Goal: Task Accomplishment & Management: Use online tool/utility

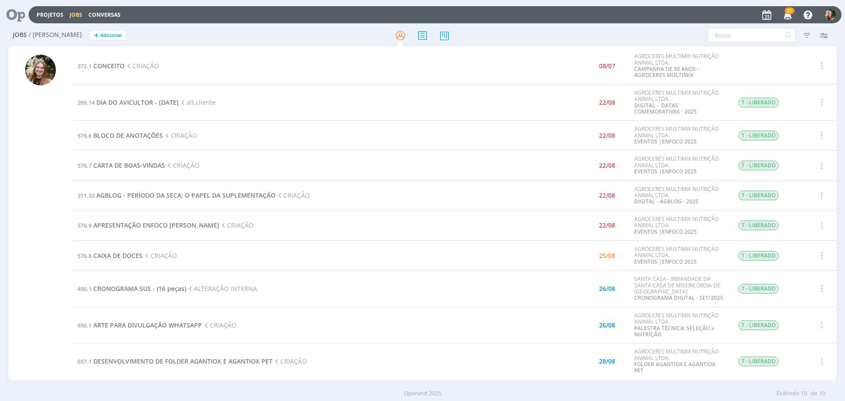
click at [783, 13] on icon "button" at bounding box center [787, 14] width 15 height 15
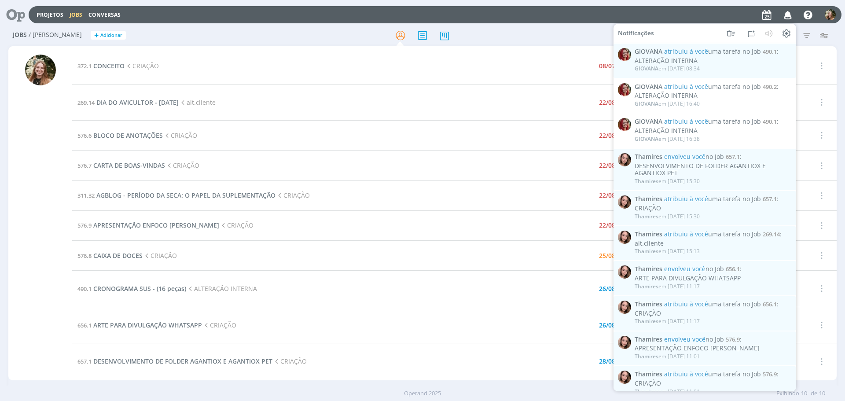
click at [25, 178] on div at bounding box center [40, 218] width 31 height 326
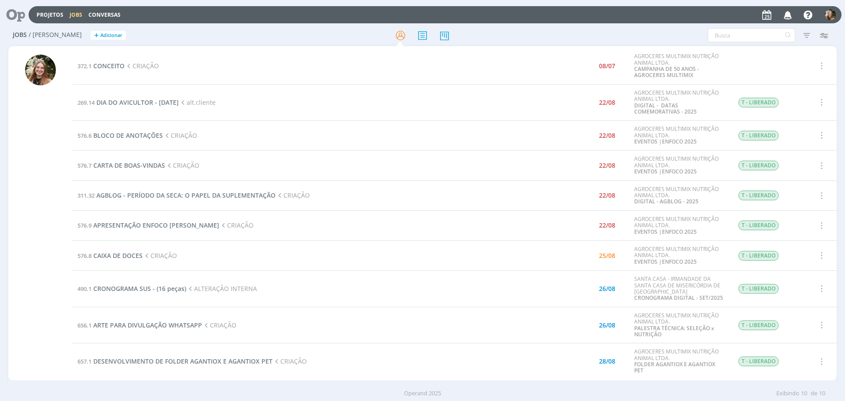
scroll to position [11, 0]
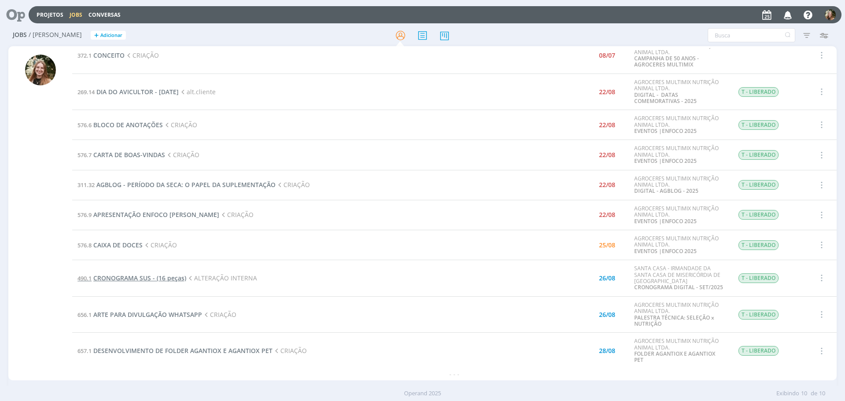
click at [157, 278] on span "CRONOGRAMA SUS - (16 peças)" at bounding box center [139, 278] width 93 height 8
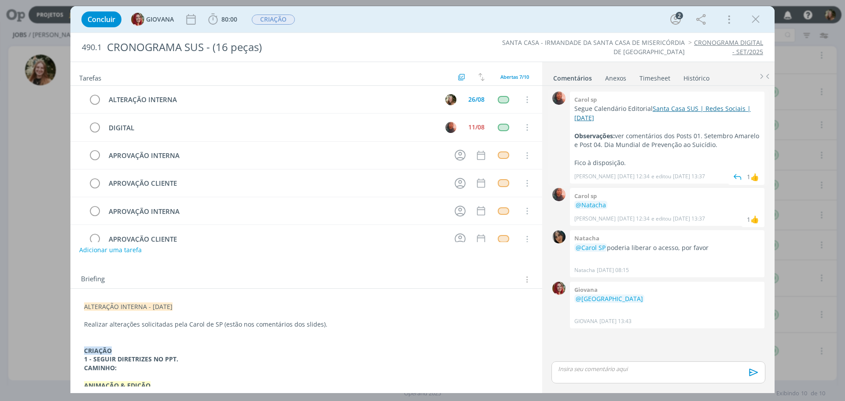
click at [673, 106] on link "Santa Casa SUS | Redes Sociais | [DATE]" at bounding box center [662, 112] width 176 height 17
drag, startPoint x: 761, startPoint y: 23, endPoint x: 250, endPoint y: 252, distance: 559.4
click at [760, 23] on icon "dialog" at bounding box center [755, 19] width 13 height 13
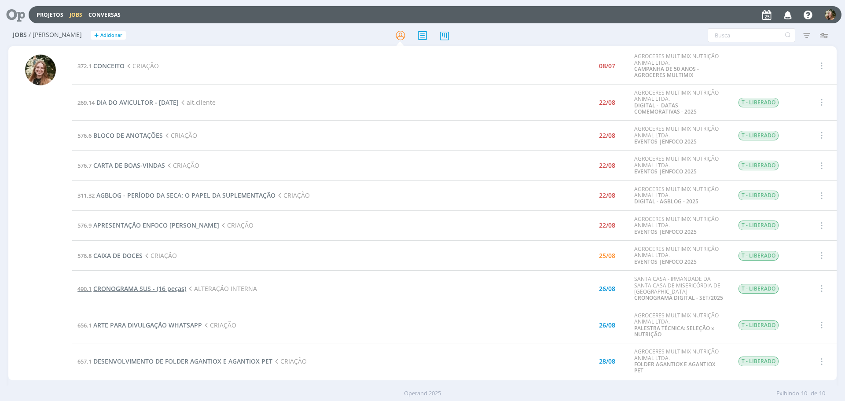
click at [160, 291] on span "CRONOGRAMA SUS - (16 peças)" at bounding box center [139, 288] width 93 height 8
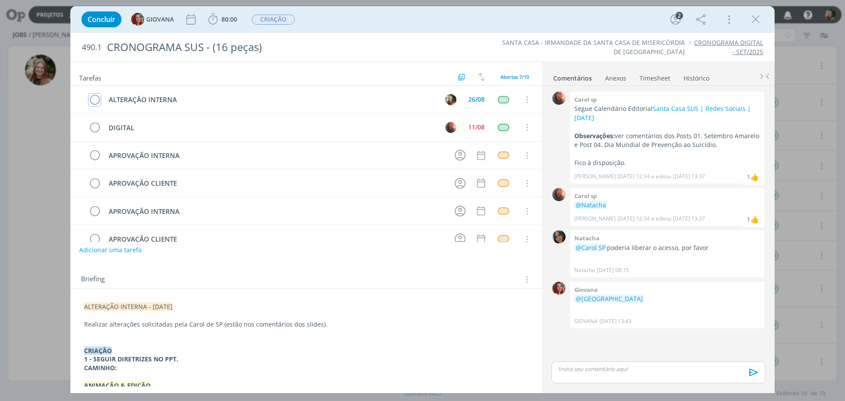
drag, startPoint x: 99, startPoint y: 102, endPoint x: 131, endPoint y: 76, distance: 40.7
click at [101, 100] on tr "ALTERAÇÃO INTERNA 26/08 Cancelar" at bounding box center [306, 100] width 472 height 28
click at [274, 17] on span "CRIAÇÃO" at bounding box center [273, 20] width 43 height 10
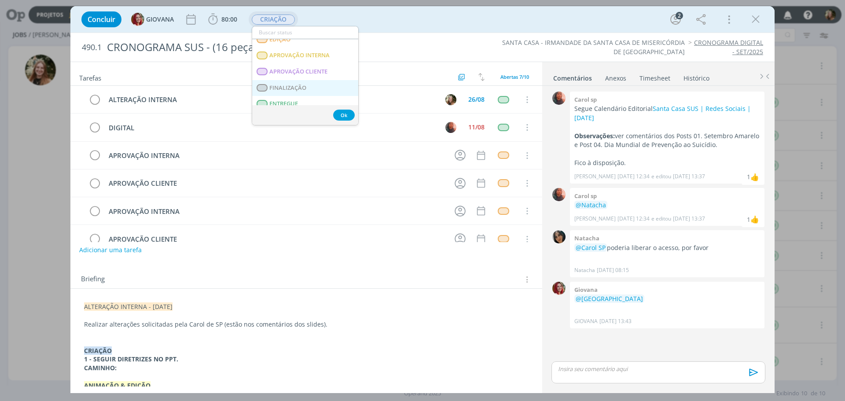
scroll to position [132, 0]
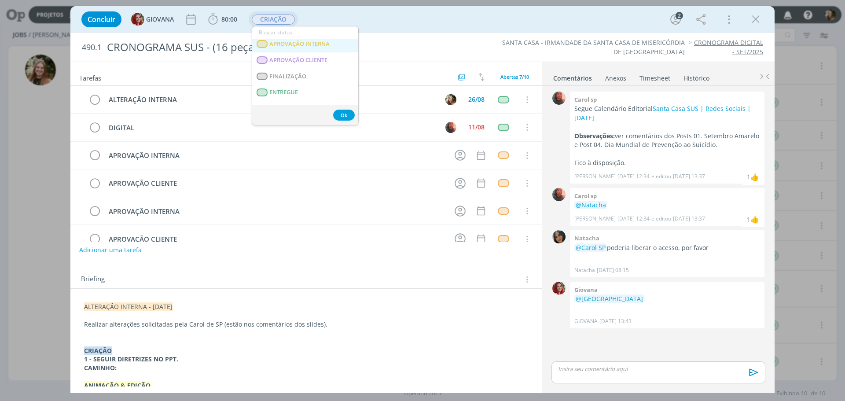
drag, startPoint x: 305, startPoint y: 43, endPoint x: 259, endPoint y: 74, distance: 55.5
click at [304, 43] on span "APROVAÇÃO INTERNA" at bounding box center [299, 43] width 60 height 7
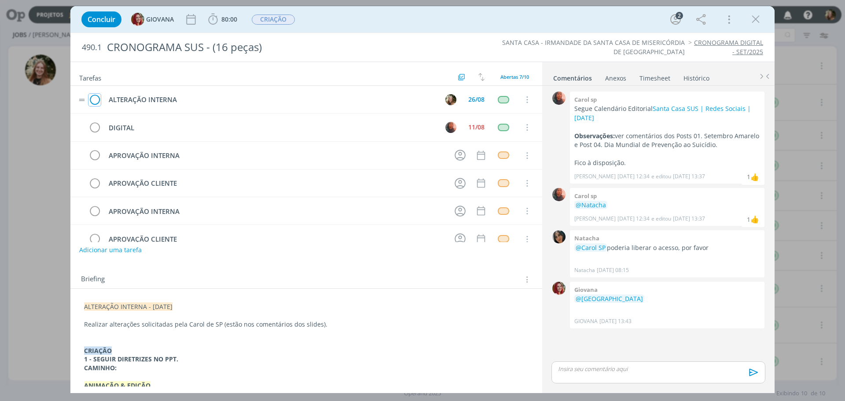
click at [92, 99] on icon "dialog" at bounding box center [94, 99] width 12 height 13
drag, startPoint x: 597, startPoint y: 370, endPoint x: 593, endPoint y: 374, distance: 5.9
click at [597, 371] on p "dialog" at bounding box center [658, 369] width 200 height 8
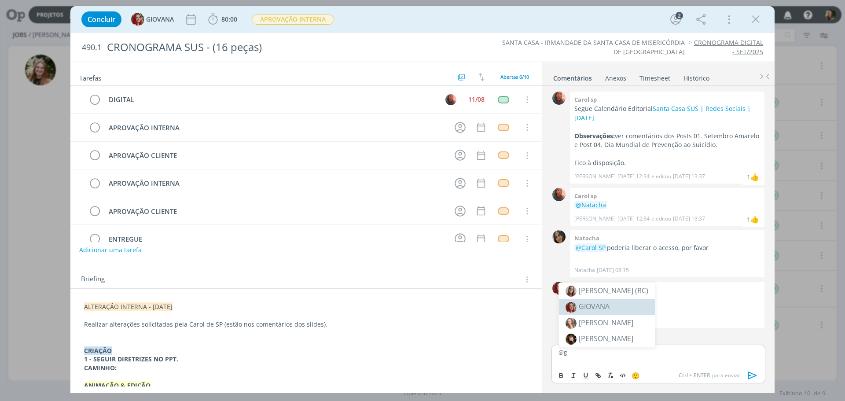
drag, startPoint x: 600, startPoint y: 309, endPoint x: 591, endPoint y: 341, distance: 33.4
click at [600, 310] on span "GIOVANA" at bounding box center [593, 306] width 31 height 10
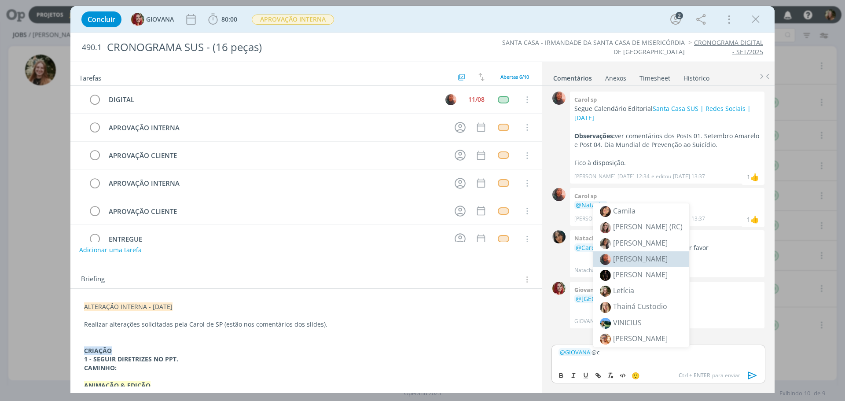
click at [640, 255] on li "[PERSON_NAME]" at bounding box center [641, 259] width 96 height 16
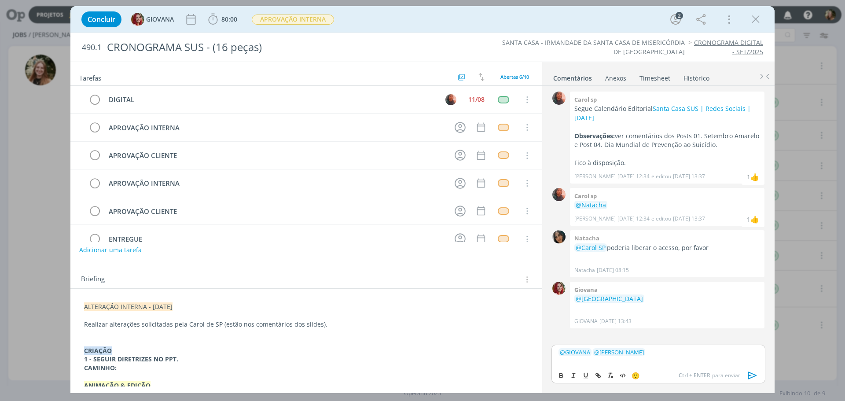
click at [748, 375] on icon "dialog" at bounding box center [752, 375] width 9 height 7
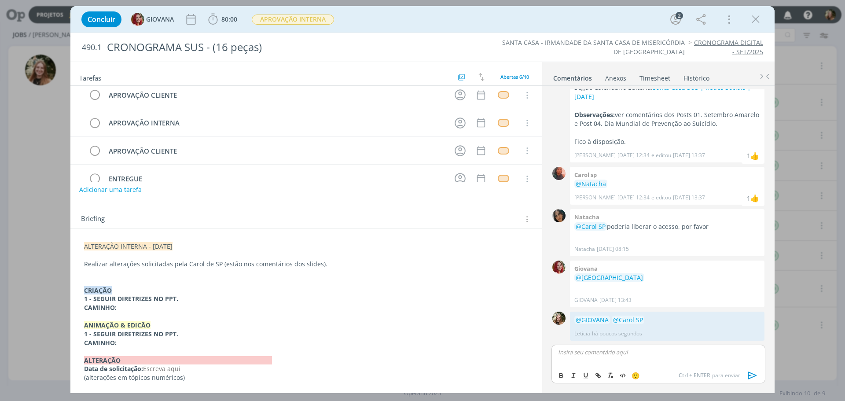
scroll to position [62, 0]
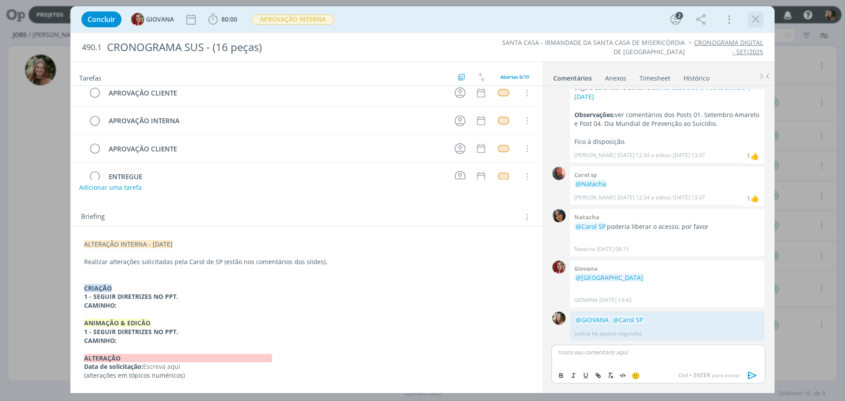
click at [751, 21] on icon "dialog" at bounding box center [755, 19] width 13 height 13
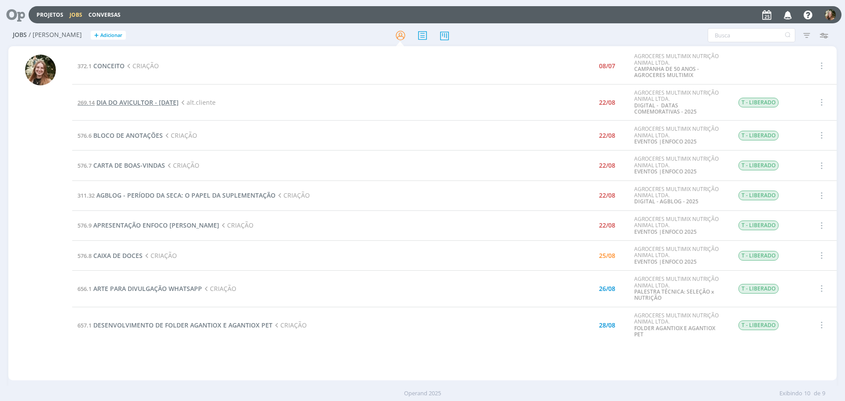
click at [145, 102] on span "DIA DO AVICULTOR - [DATE]" at bounding box center [137, 102] width 82 height 8
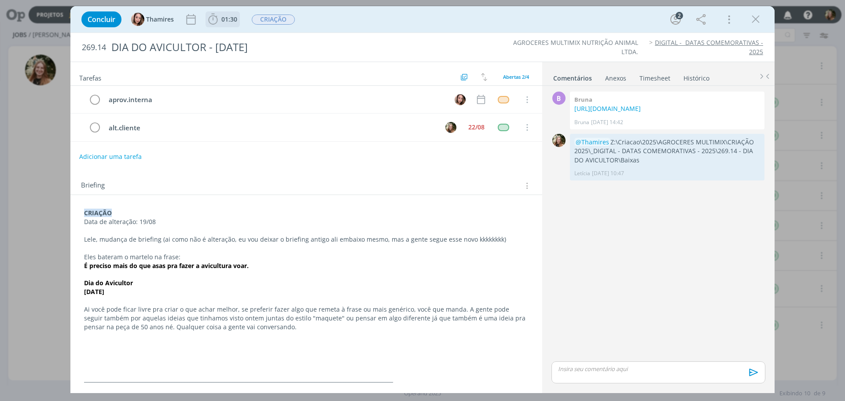
click at [223, 25] on span "01:30" at bounding box center [222, 19] width 33 height 13
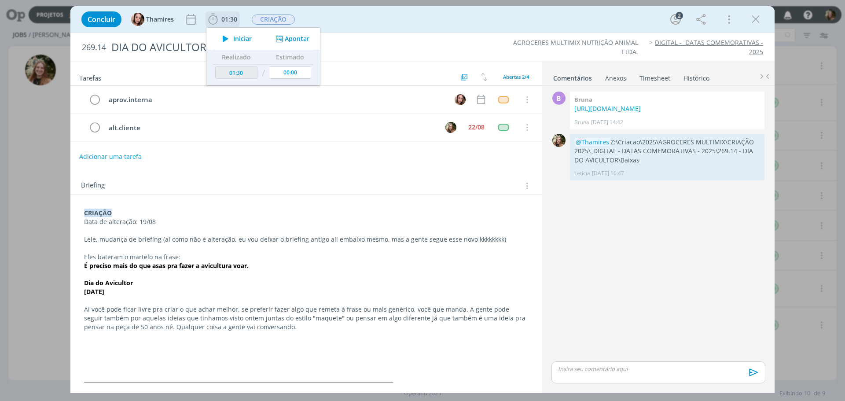
drag, startPoint x: 223, startPoint y: 39, endPoint x: 243, endPoint y: 28, distance: 22.4
click at [224, 39] on icon "dialog" at bounding box center [225, 38] width 15 height 11
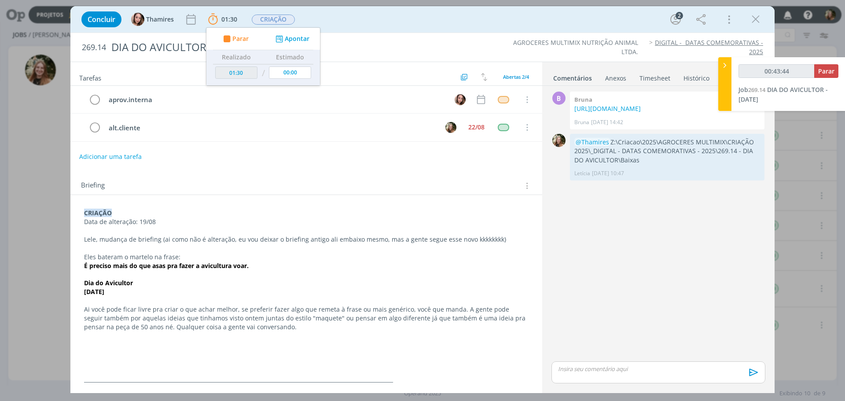
type input "00:44:44"
